Goal: Use online tool/utility

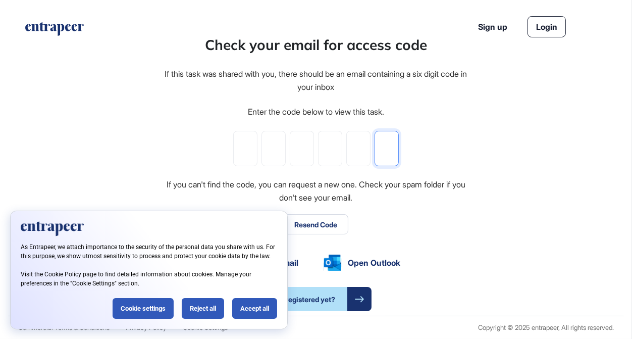
paste input "*"
type input "*"
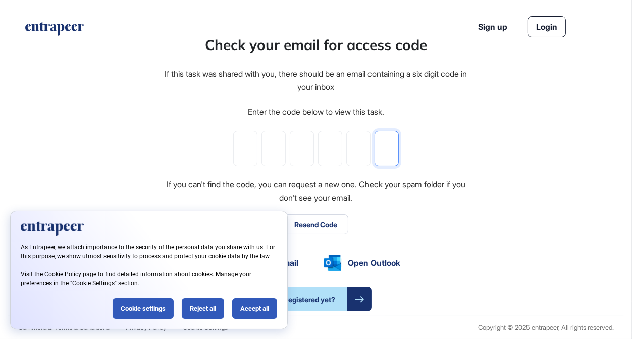
type input "*"
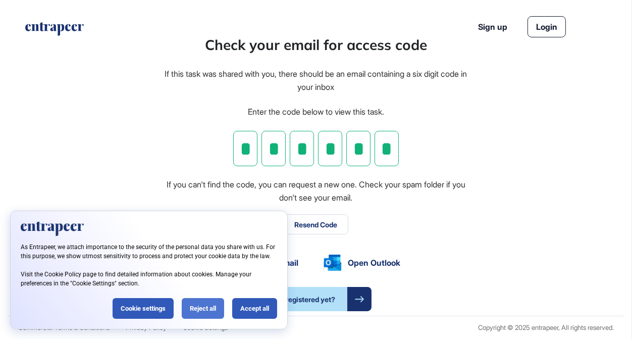
click at [208, 305] on div "Reject all" at bounding box center [203, 308] width 42 height 21
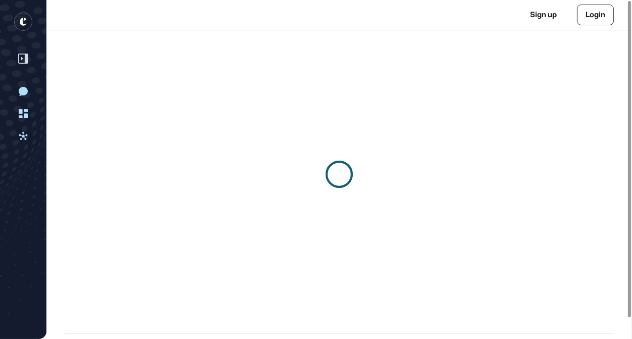
scroll to position [1, 1]
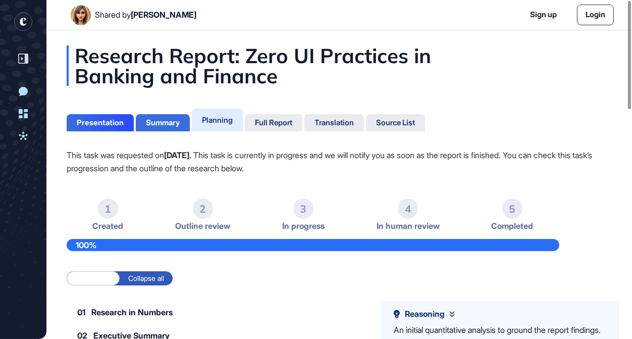
click at [163, 124] on div "Summary" at bounding box center [163, 122] width 34 height 9
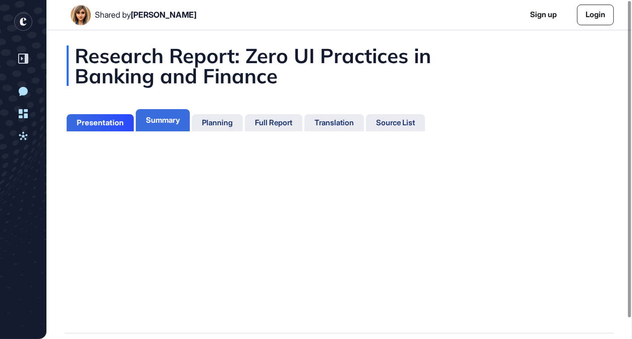
scroll to position [5, 1]
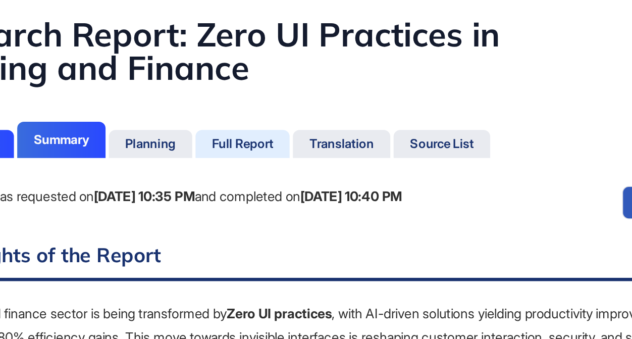
click at [290, 118] on div "Full Report" at bounding box center [273, 122] width 37 height 9
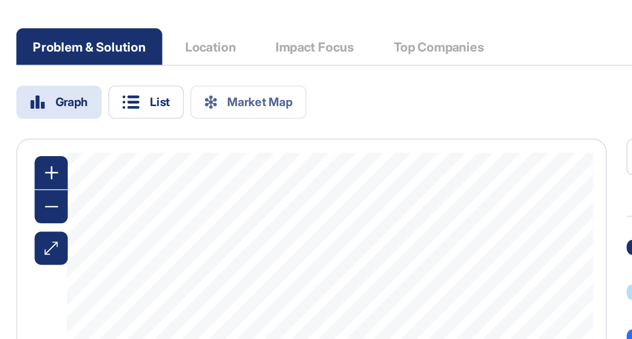
scroll to position [941, 0]
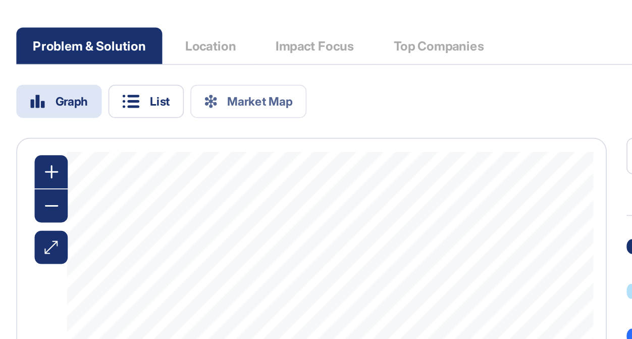
click at [310, 102] on div "Problem & Solution Location Impact Focus Top Companies" at bounding box center [214, 102] width 295 height 22
click at [319, 105] on div "Problem & Solution Location Impact Focus Top Companies" at bounding box center [214, 102] width 295 height 22
click at [318, 101] on div "Problem & Solution Location Impact Focus Top Companies" at bounding box center [214, 102] width 295 height 22
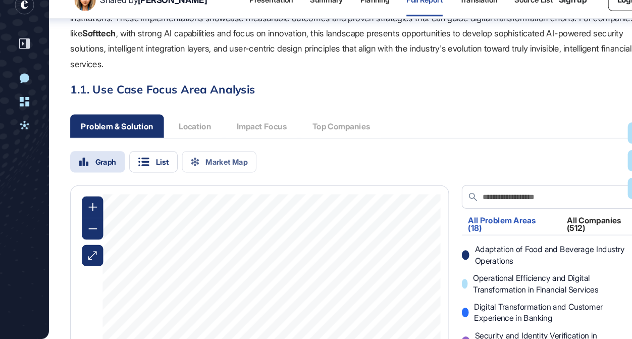
click at [345, 139] on div "Problem & Solution Location Impact Focus Top Companies" at bounding box center [214, 137] width 295 height 22
click at [171, 134] on div "Problem & Solution Location Impact Focus Top Companies" at bounding box center [214, 137] width 295 height 22
click at [173, 135] on div "Problem & Solution Location Impact Focus Top Companies" at bounding box center [214, 137] width 295 height 22
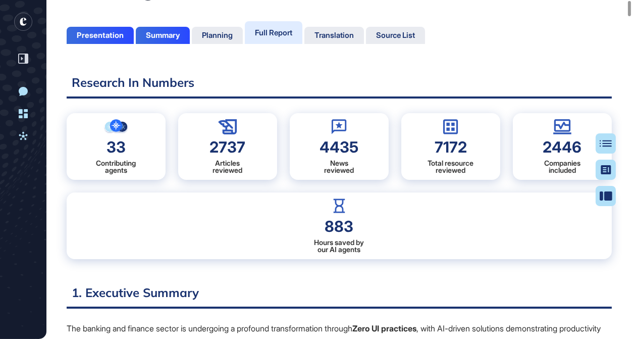
scroll to position [0, 0]
